Goal: Information Seeking & Learning: Learn about a topic

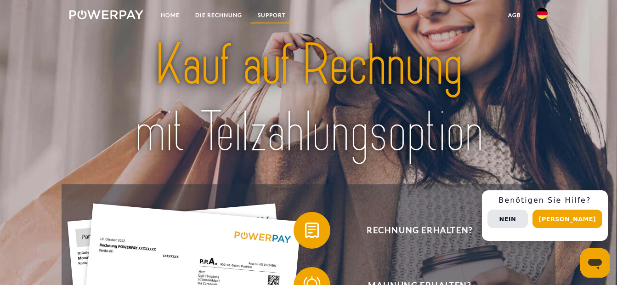
click at [278, 14] on link "SUPPORT" at bounding box center [272, 15] width 44 height 17
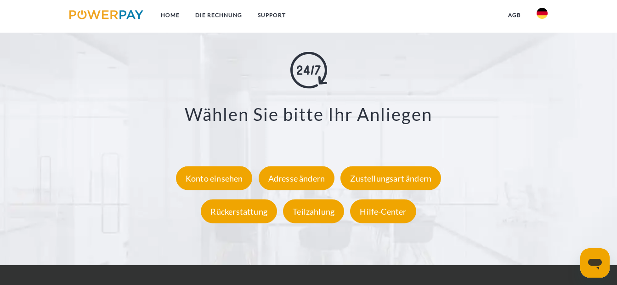
scroll to position [1581, 0]
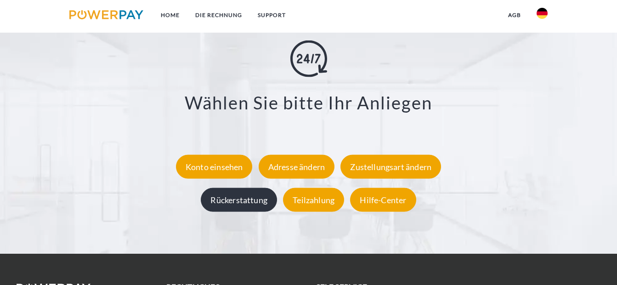
click at [238, 205] on div "Rückerstattung" at bounding box center [239, 200] width 76 height 24
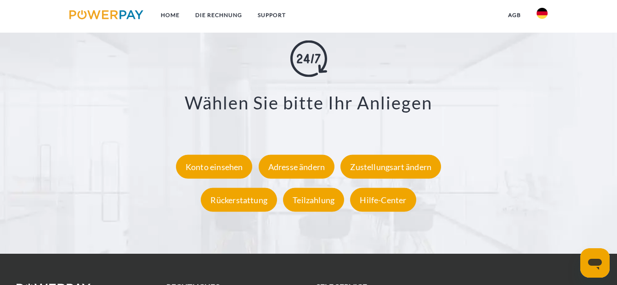
scroll to position [1581, 0]
click at [403, 204] on div "Hilfe-Center" at bounding box center [383, 200] width 66 height 24
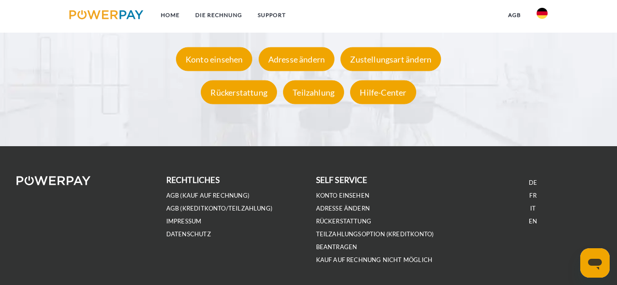
scroll to position [1722, 0]
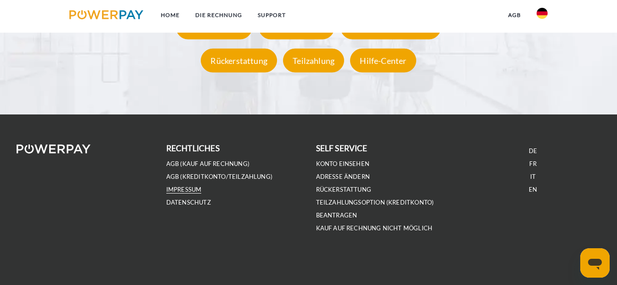
click at [180, 188] on link "IMPRESSUM" at bounding box center [183, 190] width 35 height 8
